Goal: Transaction & Acquisition: Purchase product/service

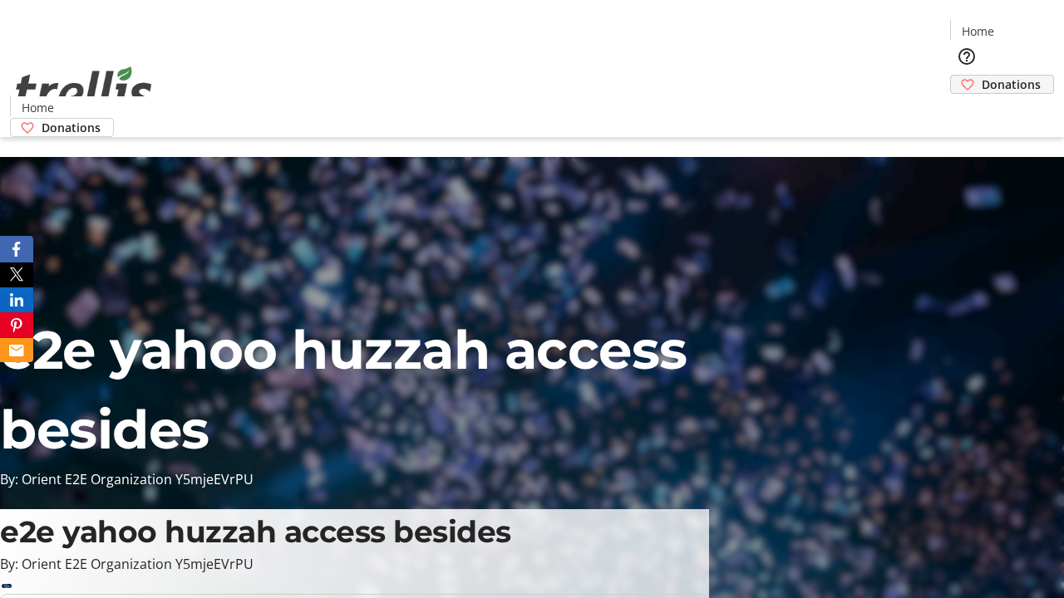
click at [982, 76] on span "Donations" at bounding box center [1011, 84] width 59 height 17
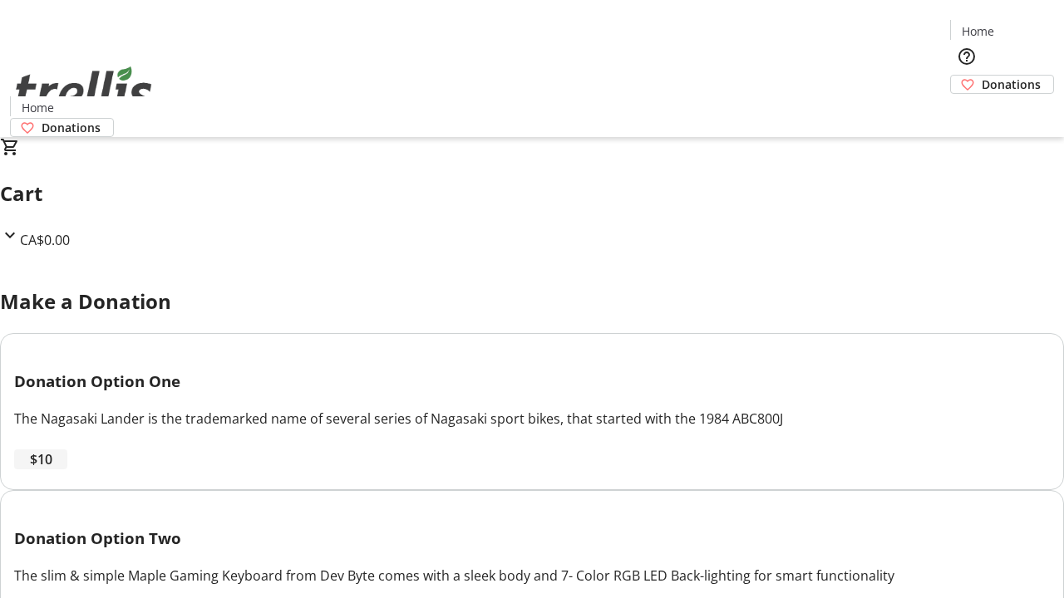
click at [52, 470] on span "$10" at bounding box center [41, 460] width 22 height 20
select select "CA"
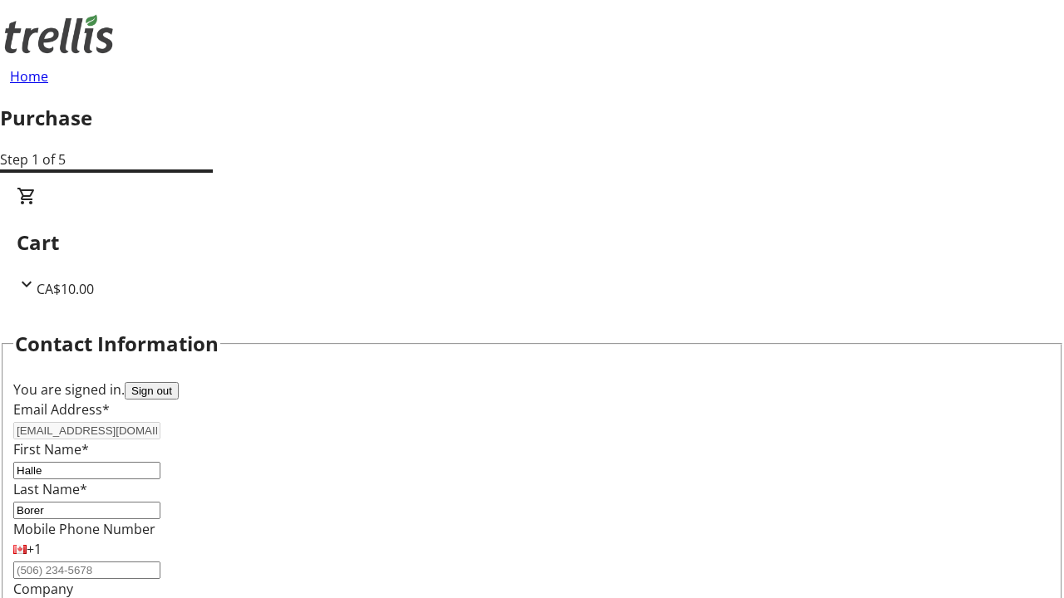
select select "BC"
select select "CA"
type input "V1Y 0C2"
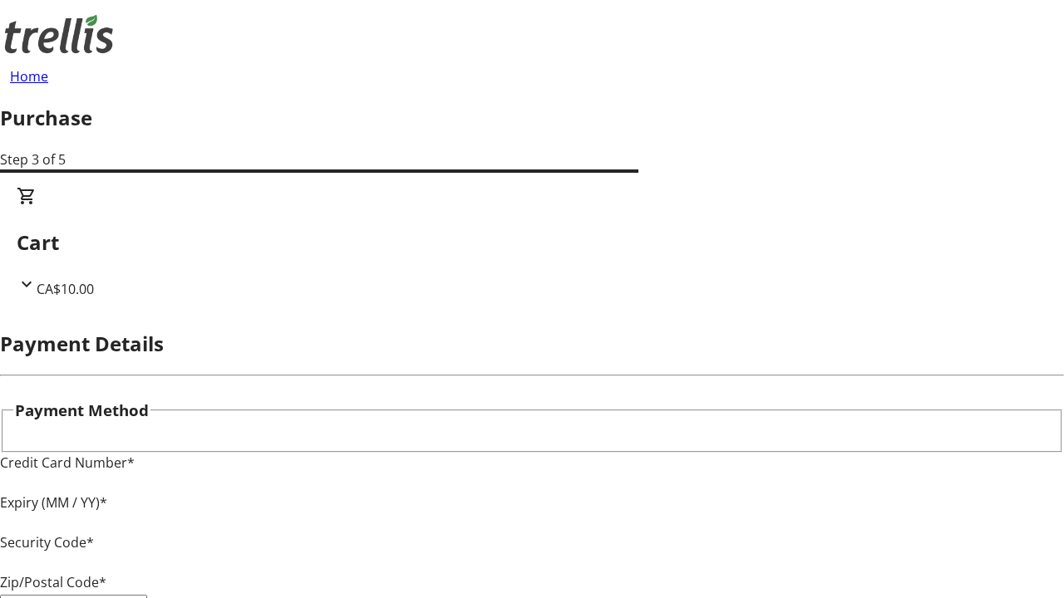
type input "V1Y 0C2"
